Goal: Task Accomplishment & Management: Use online tool/utility

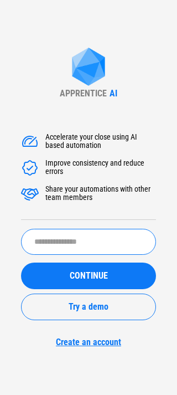
click at [93, 238] on input "text" at bounding box center [88, 242] width 135 height 26
click at [92, 235] on input "text" at bounding box center [88, 242] width 135 height 26
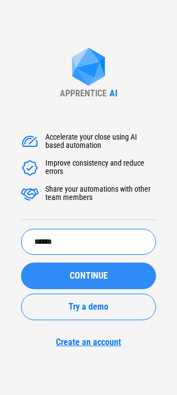
type input "******"
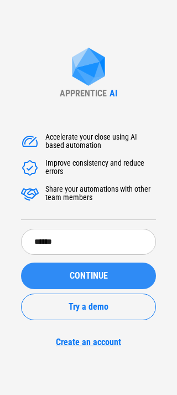
click at [88, 276] on span "CONTINUE" at bounding box center [89, 275] width 38 height 9
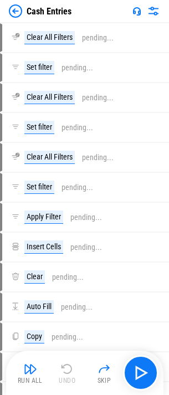
click at [13, 9] on img at bounding box center [15, 10] width 13 height 13
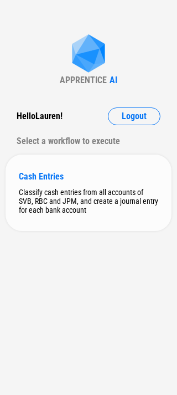
click at [66, 181] on div "Cash Entries" at bounding box center [89, 176] width 140 height 11
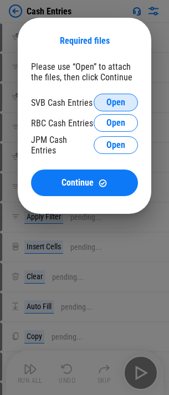
click at [106, 98] on span "Open" at bounding box center [115, 102] width 19 height 9
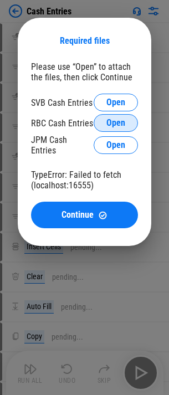
click at [108, 122] on span "Open" at bounding box center [115, 123] width 19 height 9
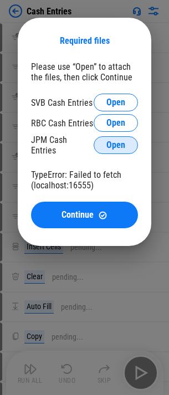
click at [112, 142] on span "Open" at bounding box center [115, 145] width 19 height 9
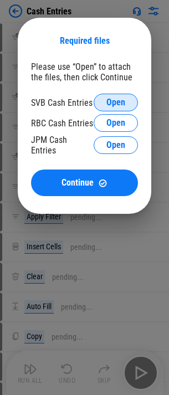
click at [112, 100] on span "Open" at bounding box center [115, 102] width 19 height 9
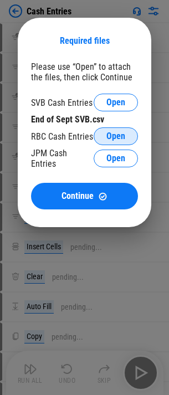
click at [126, 135] on button "Open" at bounding box center [116, 136] width 44 height 18
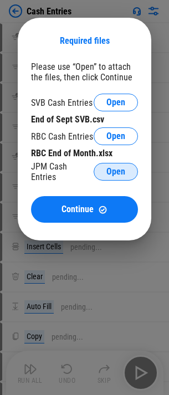
click at [104, 172] on button "Open" at bounding box center [116, 172] width 44 height 18
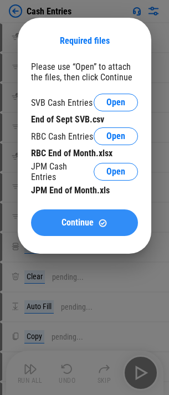
click at [102, 219] on img at bounding box center [102, 222] width 9 height 9
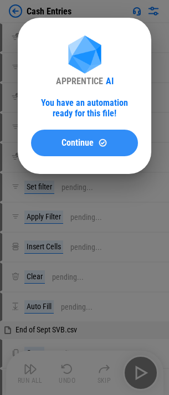
click at [101, 144] on img at bounding box center [102, 142] width 9 height 9
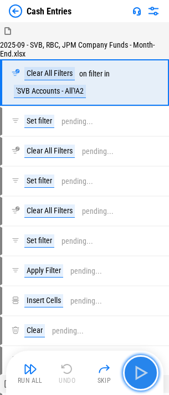
click at [136, 374] on img "button" at bounding box center [141, 373] width 18 height 18
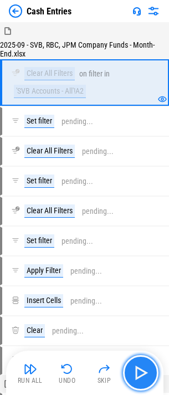
click at [145, 372] on img "button" at bounding box center [141, 373] width 18 height 18
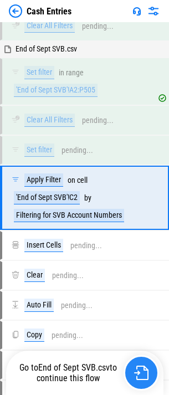
scroll to position [127, 0]
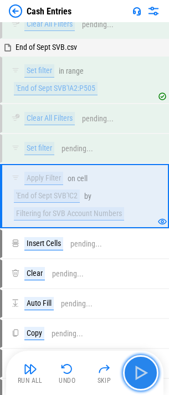
click at [138, 376] on img "button" at bounding box center [141, 373] width 18 height 18
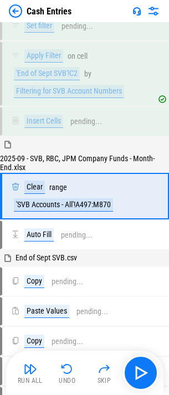
scroll to position [250, 0]
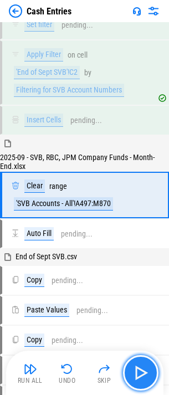
click at [143, 366] on img "button" at bounding box center [141, 373] width 18 height 18
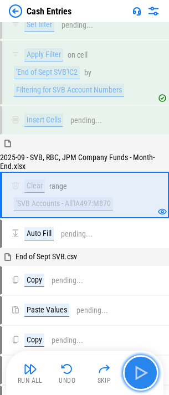
click at [146, 374] on img "button" at bounding box center [141, 373] width 18 height 18
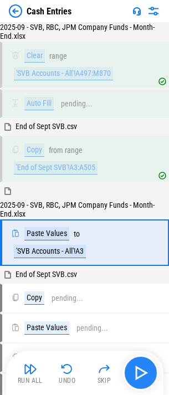
scroll to position [383, 0]
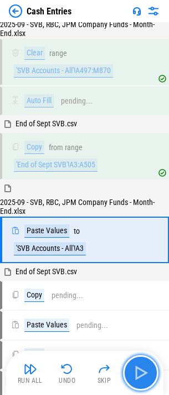
click at [141, 369] on img "button" at bounding box center [141, 373] width 18 height 18
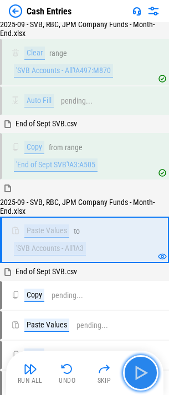
click at [141, 369] on img "button" at bounding box center [141, 373] width 18 height 18
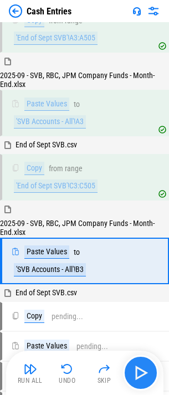
scroll to position [532, 0]
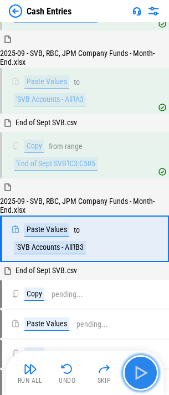
click at [143, 368] on img "button" at bounding box center [141, 373] width 18 height 18
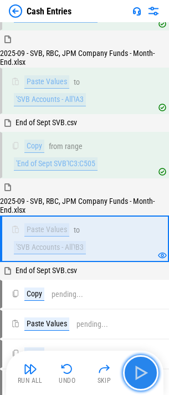
click at [143, 368] on img "button" at bounding box center [141, 373] width 18 height 18
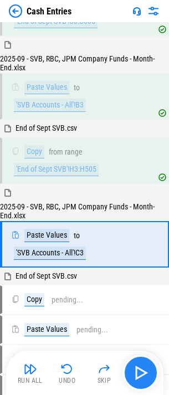
scroll to position [681, 0]
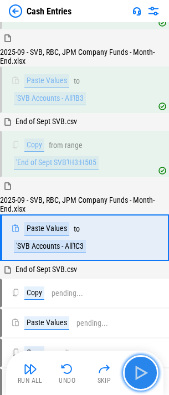
click at [143, 368] on img "button" at bounding box center [141, 373] width 18 height 18
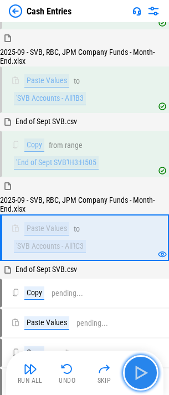
click at [143, 368] on img "button" at bounding box center [141, 373] width 18 height 18
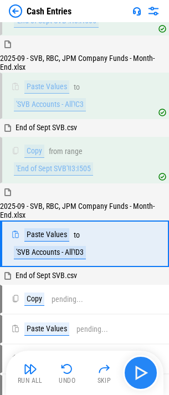
scroll to position [830, 0]
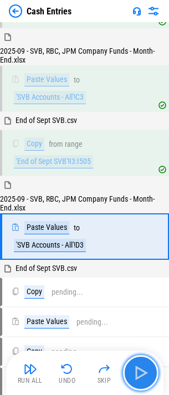
click at [143, 368] on img "button" at bounding box center [141, 373] width 18 height 18
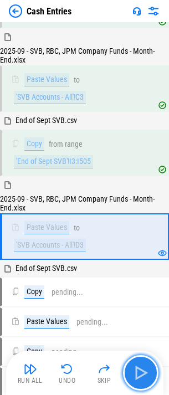
click at [143, 368] on img "button" at bounding box center [141, 373] width 18 height 18
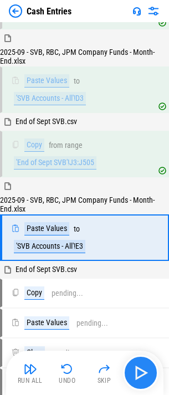
scroll to position [979, 0]
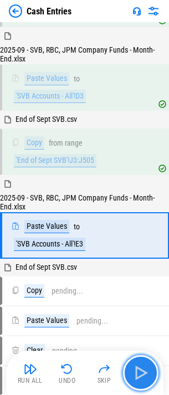
click at [135, 370] on img "button" at bounding box center [141, 373] width 18 height 18
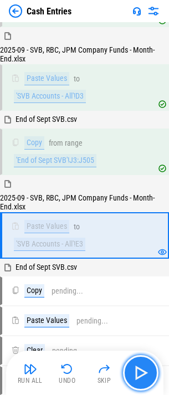
click at [135, 370] on img "button" at bounding box center [141, 373] width 18 height 18
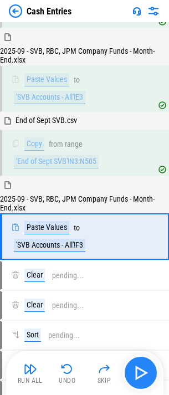
scroll to position [1128, 0]
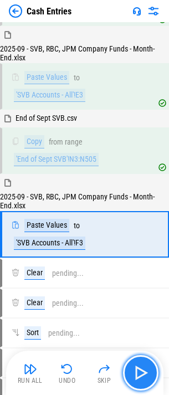
click at [136, 367] on img "button" at bounding box center [141, 373] width 18 height 18
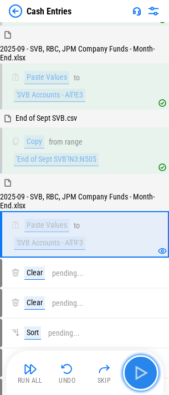
click at [143, 367] on img "button" at bounding box center [141, 373] width 18 height 18
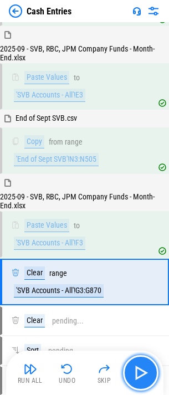
click at [143, 367] on img "button" at bounding box center [141, 373] width 18 height 18
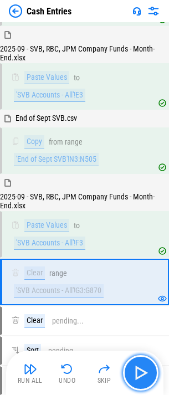
click at [142, 368] on img "button" at bounding box center [141, 373] width 18 height 18
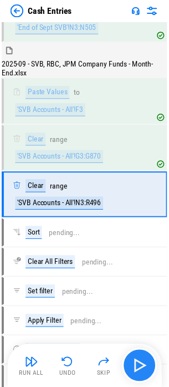
scroll to position [1269, 0]
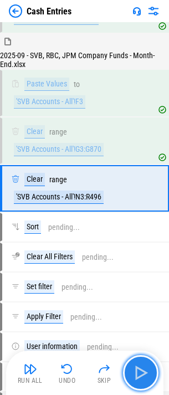
click at [142, 368] on img "button" at bounding box center [141, 373] width 18 height 18
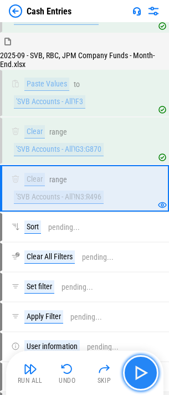
click at [142, 367] on img "button" at bounding box center [141, 373] width 18 height 18
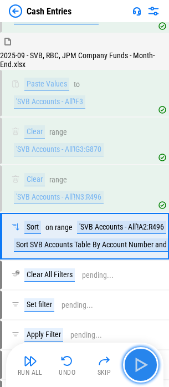
click at [142, 367] on img "button" at bounding box center [141, 365] width 18 height 18
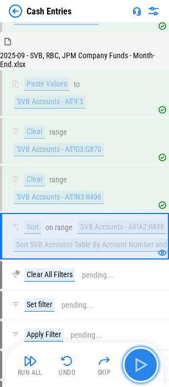
click at [132, 362] on img "button" at bounding box center [141, 365] width 18 height 18
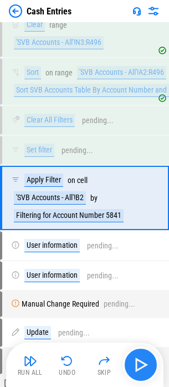
scroll to position [1437, 0]
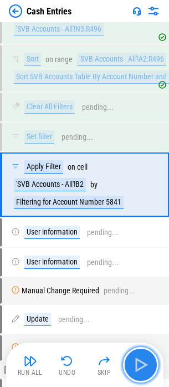
click at [135, 362] on img "button" at bounding box center [141, 365] width 18 height 18
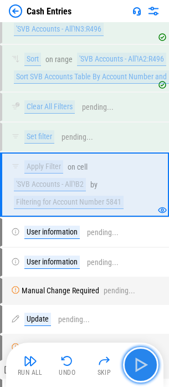
click at [136, 361] on img "button" at bounding box center [141, 365] width 18 height 18
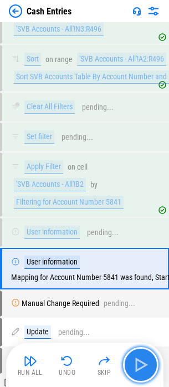
click at [140, 361] on img "button" at bounding box center [141, 365] width 18 height 18
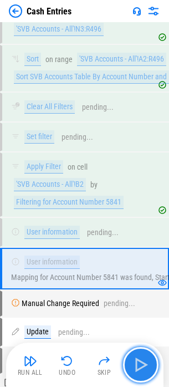
click at [130, 366] on button "button" at bounding box center [140, 364] width 35 height 35
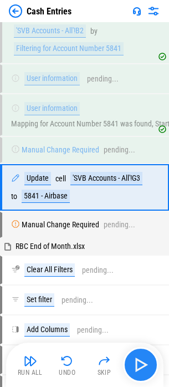
scroll to position [1603, 0]
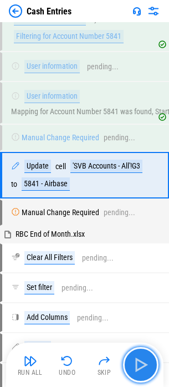
click at [137, 361] on img "button" at bounding box center [141, 365] width 18 height 18
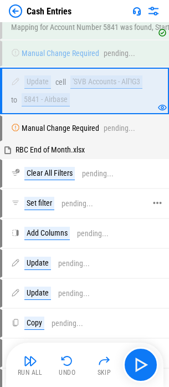
scroll to position [1714, 0]
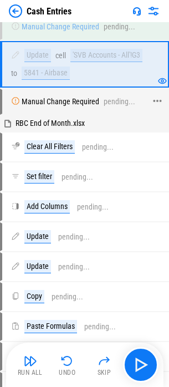
click at [14, 105] on icon at bounding box center [15, 100] width 9 height 9
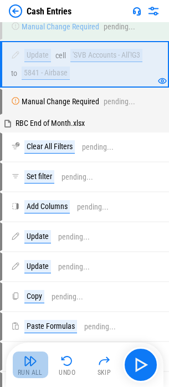
click at [28, 366] on img "button" at bounding box center [30, 360] width 13 height 13
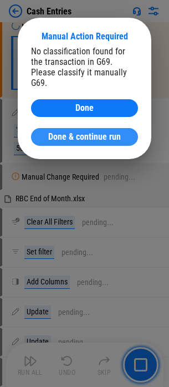
click at [86, 132] on span "Done & continue run" at bounding box center [84, 136] width 73 height 9
click at [100, 132] on span "Done & continue run" at bounding box center [84, 136] width 73 height 9
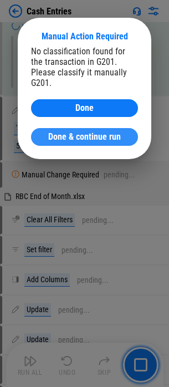
click at [74, 132] on span "Done & continue run" at bounding box center [84, 136] width 73 height 9
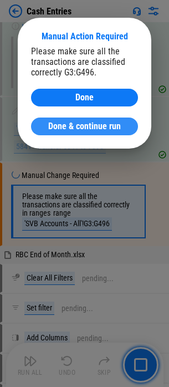
click at [94, 128] on span "Done & continue run" at bounding box center [84, 126] width 73 height 9
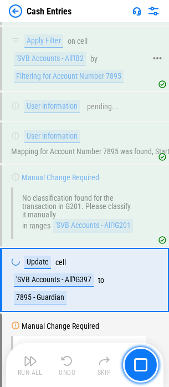
scroll to position [1658, 0]
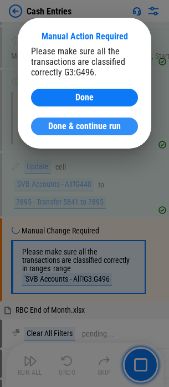
click at [61, 126] on span "Done & continue run" at bounding box center [84, 126] width 73 height 9
click at [79, 124] on span "Done & continue run" at bounding box center [84, 126] width 73 height 9
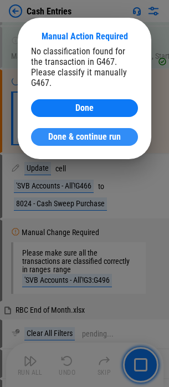
click at [63, 132] on span "Done & continue run" at bounding box center [84, 136] width 73 height 9
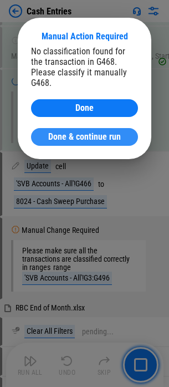
click at [104, 132] on span "Done & continue run" at bounding box center [84, 136] width 73 height 9
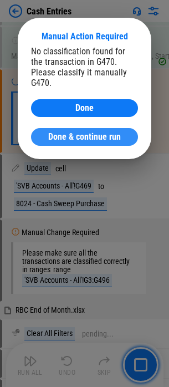
click at [68, 128] on button "Done & continue run" at bounding box center [84, 137] width 107 height 18
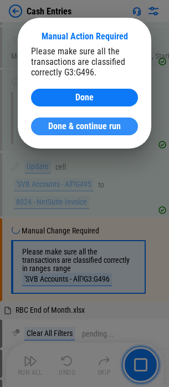
click at [88, 131] on button "Done & continue run" at bounding box center [84, 126] width 107 height 18
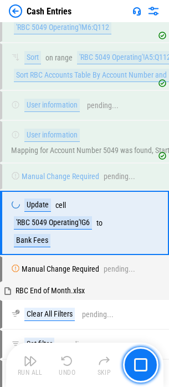
scroll to position [3623, 0]
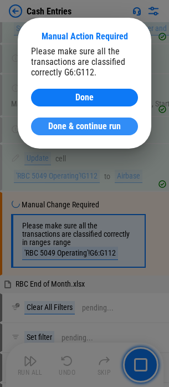
click at [78, 124] on span "Done & continue run" at bounding box center [84, 126] width 73 height 9
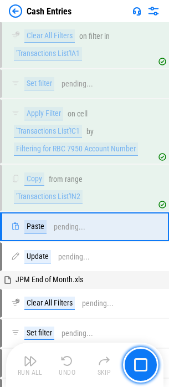
scroll to position [3961, 0]
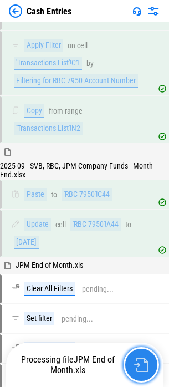
click at [141, 362] on img "button" at bounding box center [141, 364] width 14 height 14
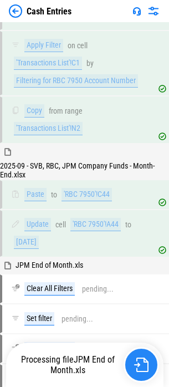
click at [141, 363] on img "button" at bounding box center [141, 364] width 14 height 14
click at [141, 364] on img "button" at bounding box center [141, 364] width 14 height 14
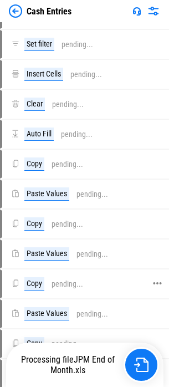
scroll to position [5235, 0]
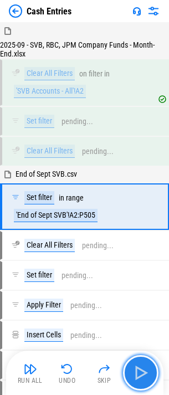
click at [144, 368] on img "button" at bounding box center [141, 373] width 18 height 18
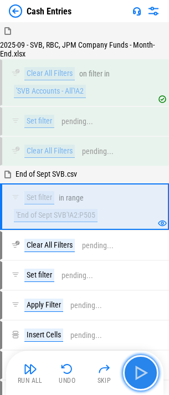
click at [142, 368] on img "button" at bounding box center [141, 373] width 18 height 18
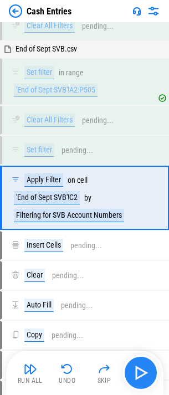
scroll to position [127, 0]
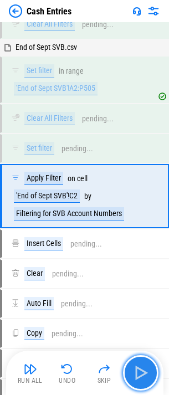
click at [139, 367] on img "button" at bounding box center [141, 373] width 18 height 18
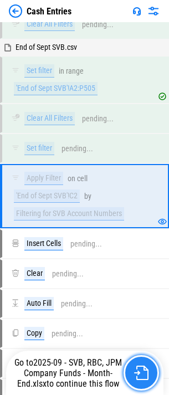
click at [143, 377] on img "button" at bounding box center [141, 373] width 14 height 14
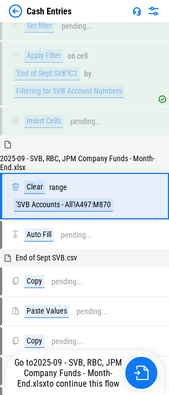
scroll to position [250, 0]
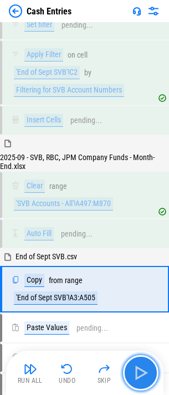
click at [141, 371] on img "button" at bounding box center [141, 373] width 18 height 18
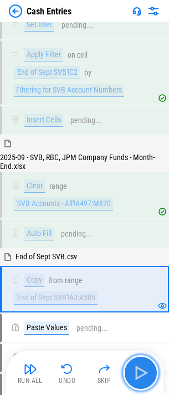
click at [141, 369] on img "button" at bounding box center [141, 373] width 18 height 18
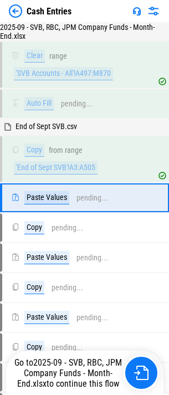
scroll to position [383, 0]
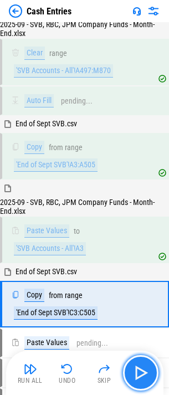
click at [141, 369] on img "button" at bounding box center [141, 373] width 18 height 18
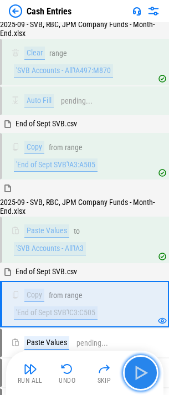
click at [143, 368] on img "button" at bounding box center [141, 373] width 18 height 18
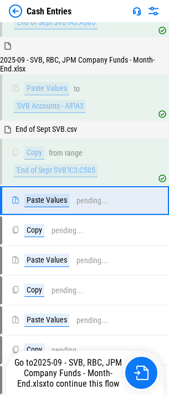
scroll to position [532, 0]
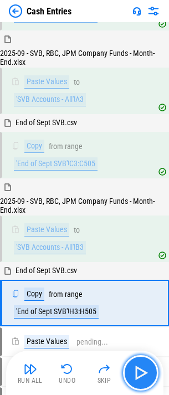
click at [143, 368] on img "button" at bounding box center [141, 373] width 18 height 18
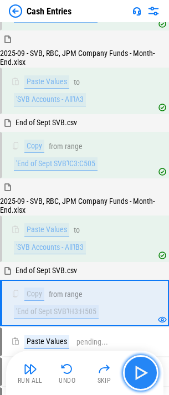
click at [143, 368] on img "button" at bounding box center [141, 373] width 18 height 18
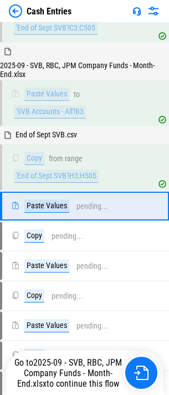
scroll to position [681, 0]
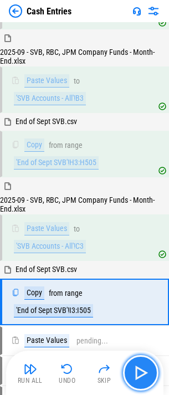
click at [143, 368] on img "button" at bounding box center [141, 373] width 18 height 18
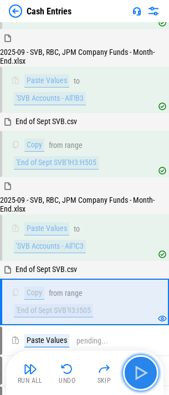
click at [143, 368] on img "button" at bounding box center [141, 373] width 18 height 18
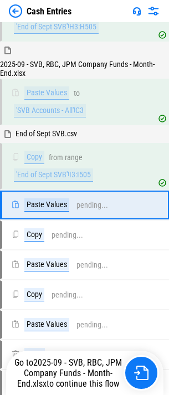
scroll to position [830, 0]
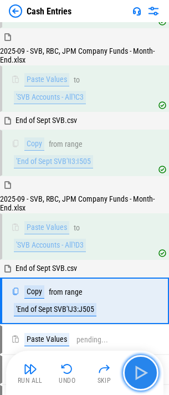
click at [143, 368] on img "button" at bounding box center [141, 373] width 18 height 18
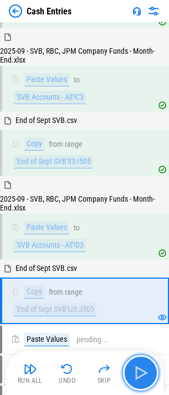
click at [143, 368] on img "button" at bounding box center [141, 373] width 18 height 18
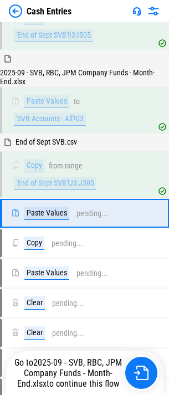
scroll to position [979, 0]
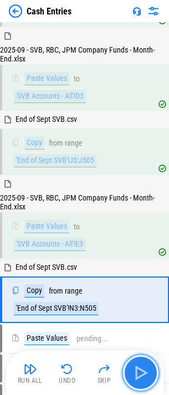
drag, startPoint x: 143, startPoint y: 368, endPoint x: 136, endPoint y: 368, distance: 7.2
click at [136, 368] on img "button" at bounding box center [141, 373] width 18 height 18
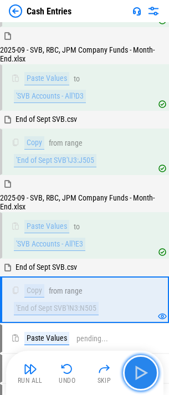
click at [136, 368] on img "button" at bounding box center [141, 373] width 18 height 18
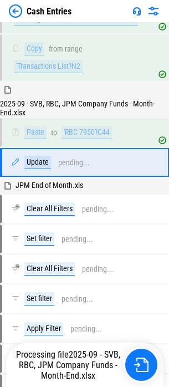
scroll to position [4028, 0]
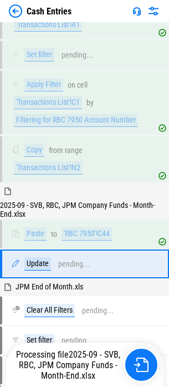
scroll to position [4028, 0]
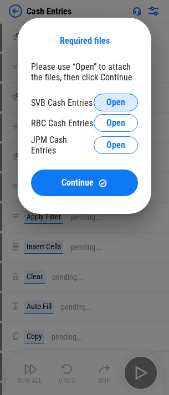
click at [110, 105] on span "Open" at bounding box center [115, 102] width 19 height 9
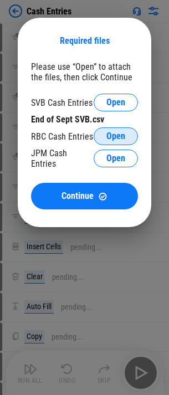
click at [112, 135] on span "Open" at bounding box center [115, 136] width 19 height 9
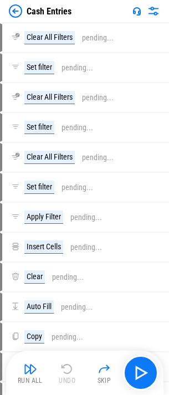
click at [18, 11] on img at bounding box center [15, 10] width 13 height 13
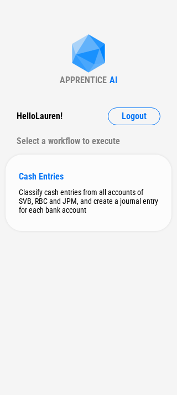
click at [84, 182] on div "Cash Entries Classify cash entries from all accounts of SVB, RBC and JPM, and c…" at bounding box center [89, 193] width 166 height 76
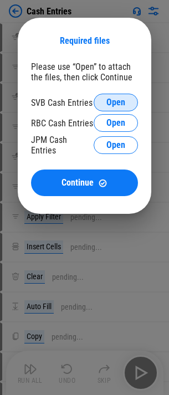
click at [110, 103] on span "Open" at bounding box center [115, 102] width 19 height 9
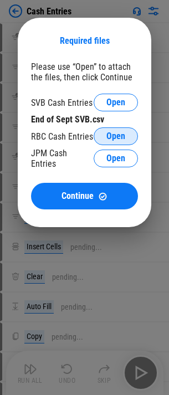
click at [110, 134] on span "Open" at bounding box center [115, 136] width 19 height 9
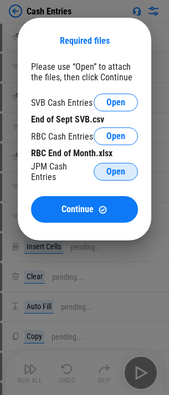
click at [117, 173] on span "Open" at bounding box center [115, 171] width 19 height 9
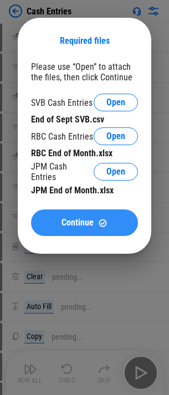
click at [83, 220] on span "Continue" at bounding box center [77, 222] width 32 height 9
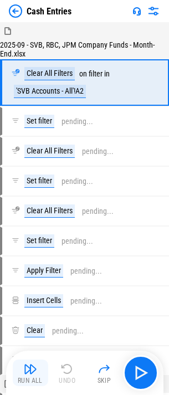
click at [26, 374] on img "button" at bounding box center [30, 368] width 13 height 13
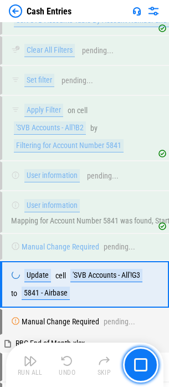
scroll to position [1603, 0]
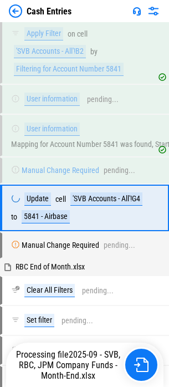
scroll to position [1603, 0]
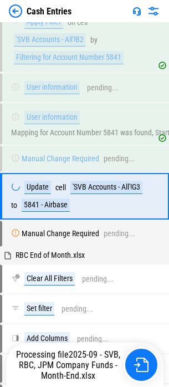
scroll to position [1603, 0]
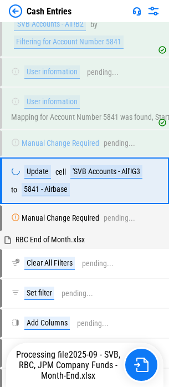
scroll to position [1603, 0]
